Goal: Task Accomplishment & Management: Use online tool/utility

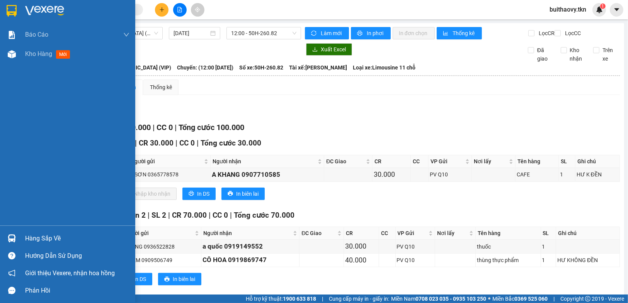
scroll to position [18, 0]
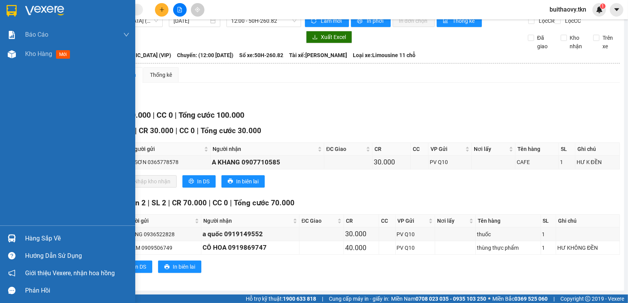
click at [8, 238] on img at bounding box center [12, 238] width 8 height 8
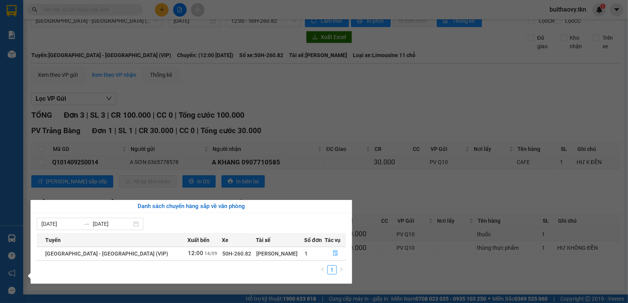
click at [386, 265] on section "Kết quả tìm kiếm ( 0 ) Bộ lọc No Data buithaovy.tkn 1 Báo cáo Mẫu 1: Báo cáo dò…" at bounding box center [314, 151] width 628 height 303
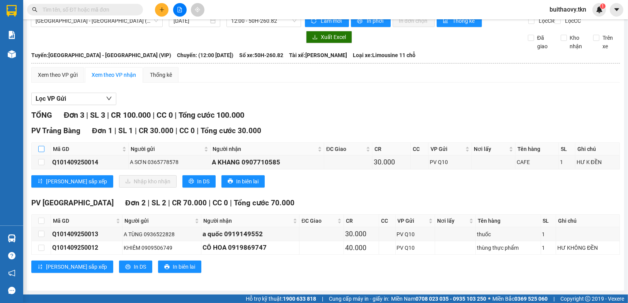
click at [44, 147] on input "checkbox" at bounding box center [41, 149] width 6 height 6
checkbox input "true"
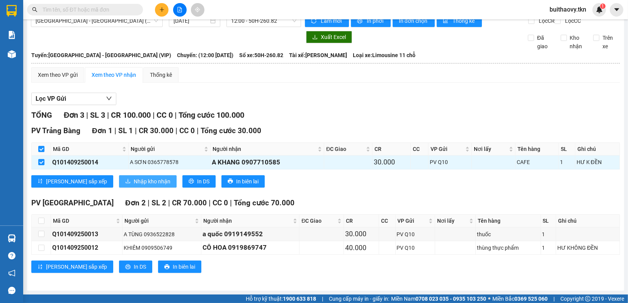
click at [134, 178] on span "Nhập kho nhận" at bounding box center [152, 181] width 37 height 8
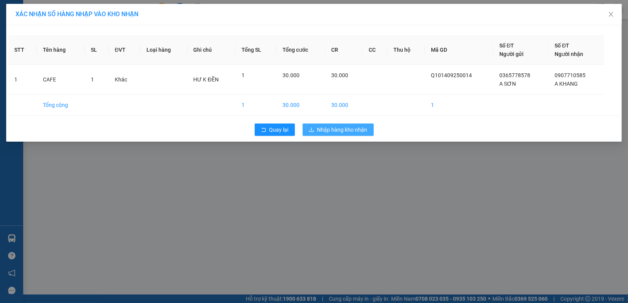
click at [322, 127] on span "Nhập hàng kho nhận" at bounding box center [342, 130] width 50 height 8
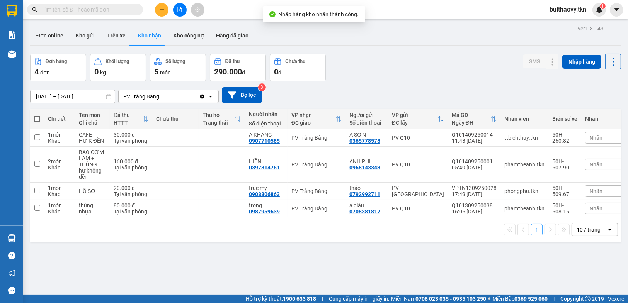
click at [457, 277] on div "ver 1.8.143 Đơn online Kho gửi Trên xe Kho nhận Kho công nợ Hàng đã giao Đơn hà…" at bounding box center [325, 174] width 597 height 303
